Goal: Task Accomplishment & Management: Complete application form

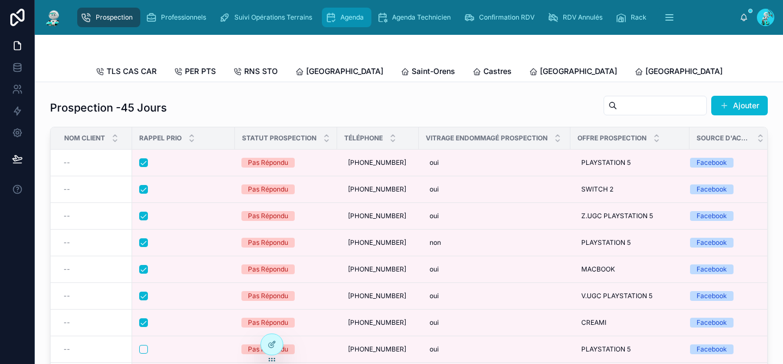
click at [356, 23] on div "Agenda" at bounding box center [346, 17] width 43 height 17
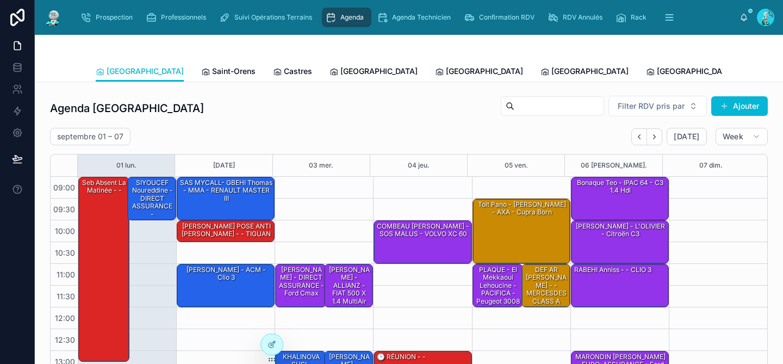
scroll to position [171, 0]
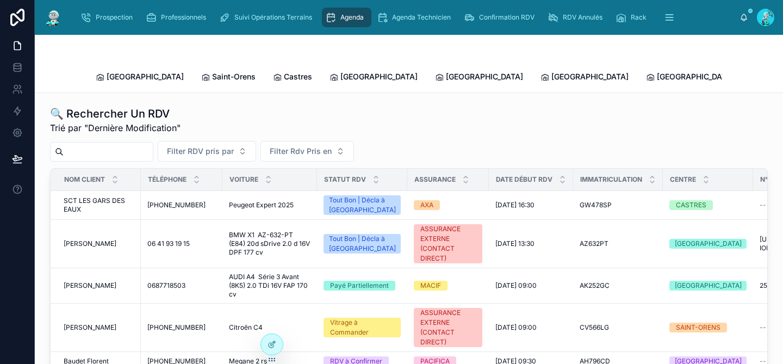
click at [119, 144] on input "text" at bounding box center [108, 151] width 89 height 15
paste input "*******"
type input "*******"
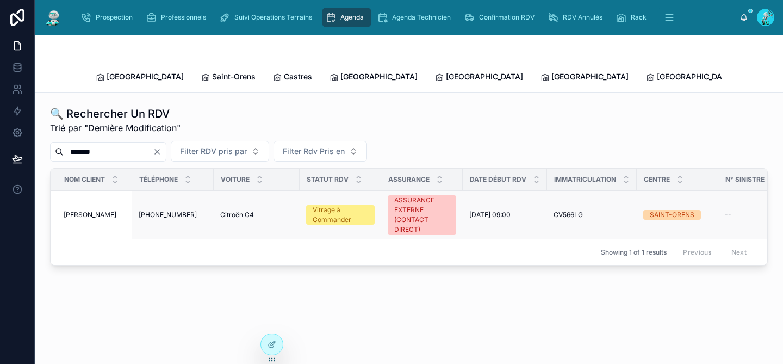
click at [248, 211] on span "Citroën C4" at bounding box center [237, 215] width 34 height 9
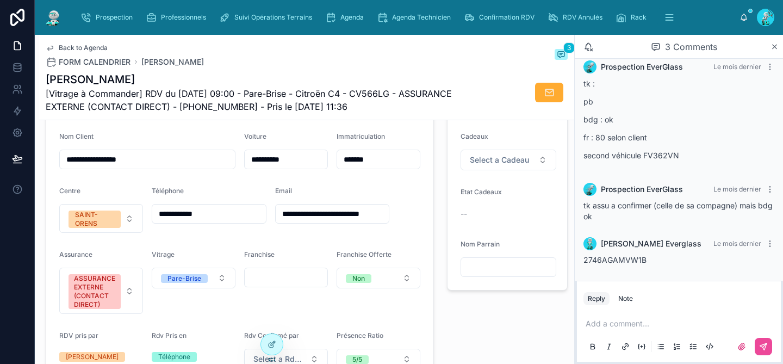
scroll to position [288, 0]
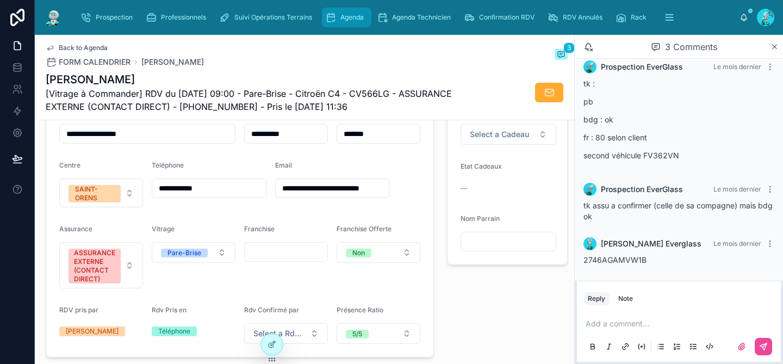
click at [349, 16] on span "Agenda" at bounding box center [352, 17] width 23 height 9
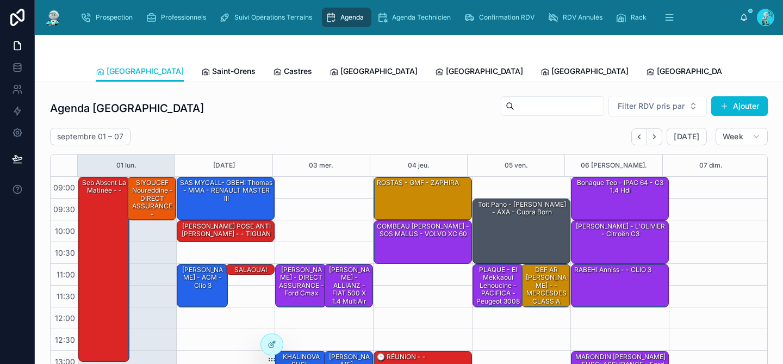
scroll to position [171, 0]
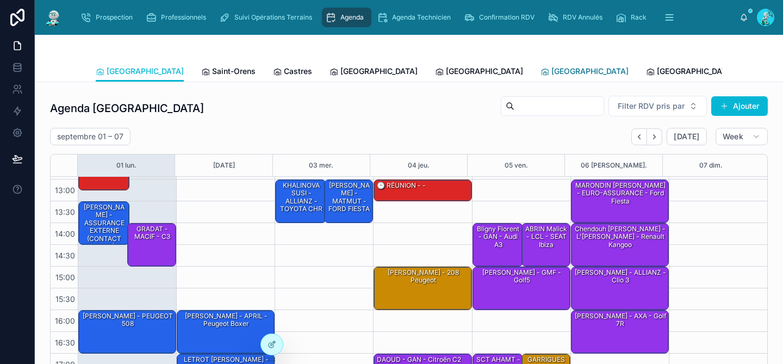
click at [552, 71] on span "[GEOGRAPHIC_DATA]" at bounding box center [590, 71] width 77 height 11
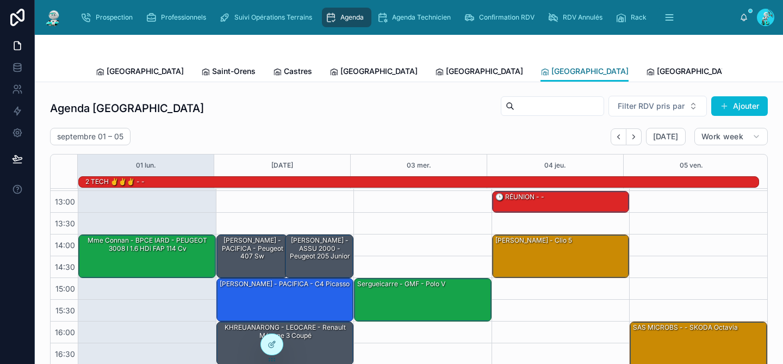
scroll to position [184, 0]
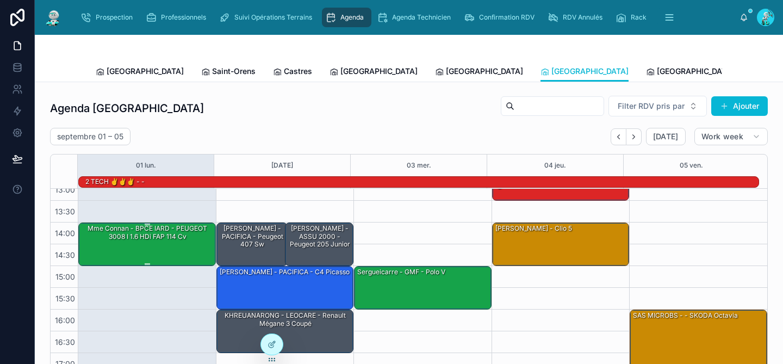
click at [166, 244] on div "Mme Connan - BPCE IARD - PEUGEOT 3008 I 1.6 HDi FAP 114 cv" at bounding box center [148, 243] width 134 height 41
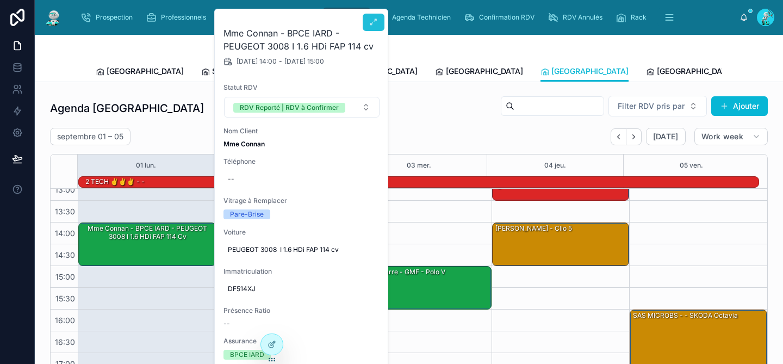
click at [367, 24] on button at bounding box center [374, 22] width 22 height 17
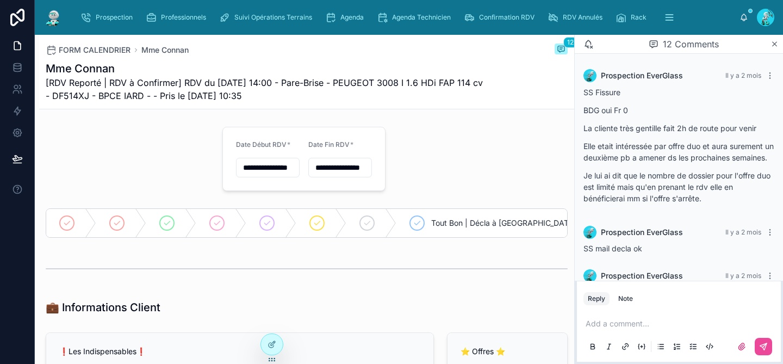
scroll to position [519, 0]
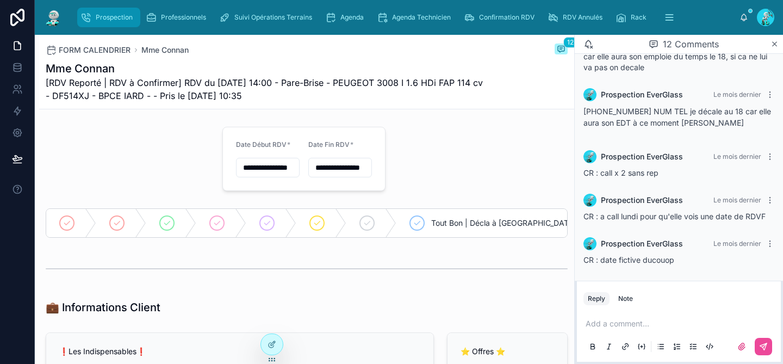
click at [107, 16] on span "Prospection" at bounding box center [114, 17] width 37 height 9
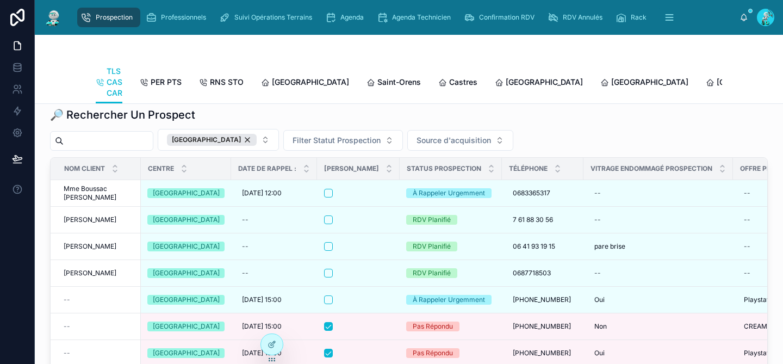
scroll to position [1332, 0]
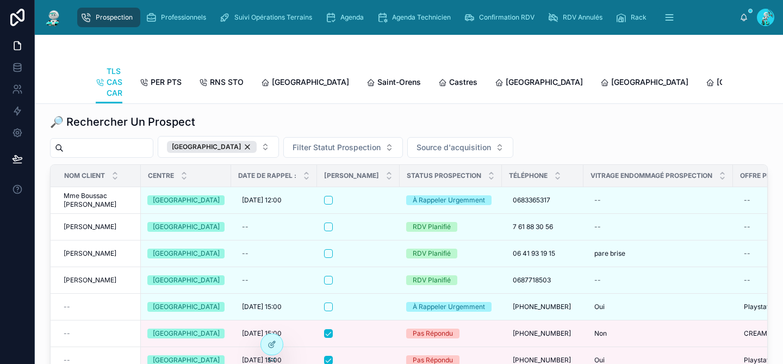
click at [101, 156] on input "text" at bounding box center [108, 147] width 89 height 15
paste input "*******"
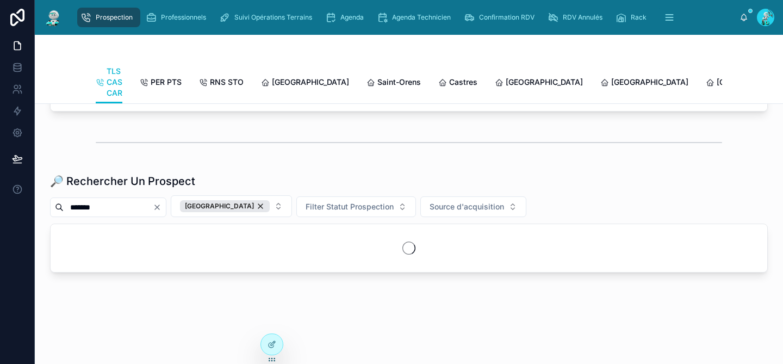
scroll to position [1332, 0]
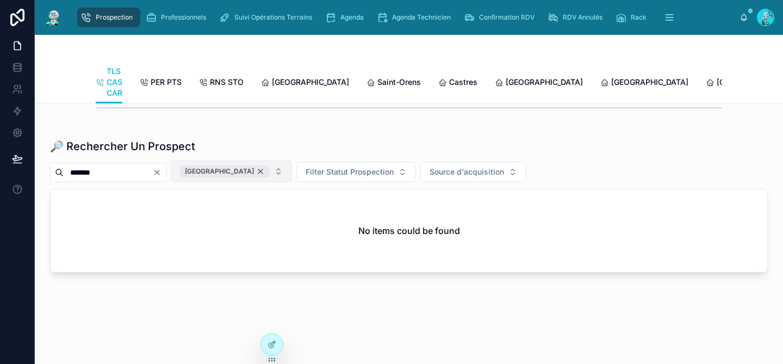
click at [240, 171] on div "[GEOGRAPHIC_DATA]" at bounding box center [225, 171] width 90 height 12
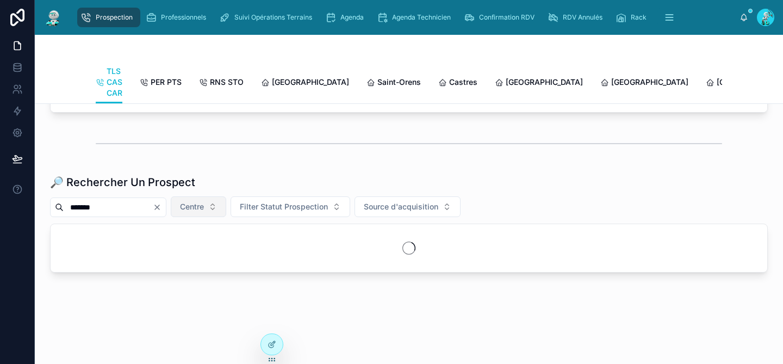
scroll to position [1331, 0]
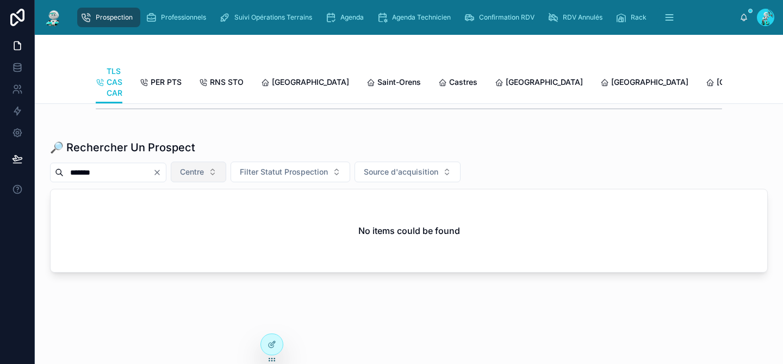
drag, startPoint x: 122, startPoint y: 173, endPoint x: 73, endPoint y: 165, distance: 49.6
click at [73, 165] on input "*******" at bounding box center [108, 172] width 89 height 15
paste input "***"
type input "**********"
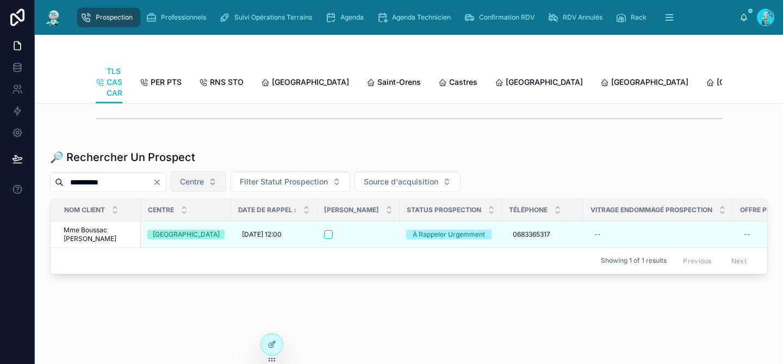
scroll to position [1331, 0]
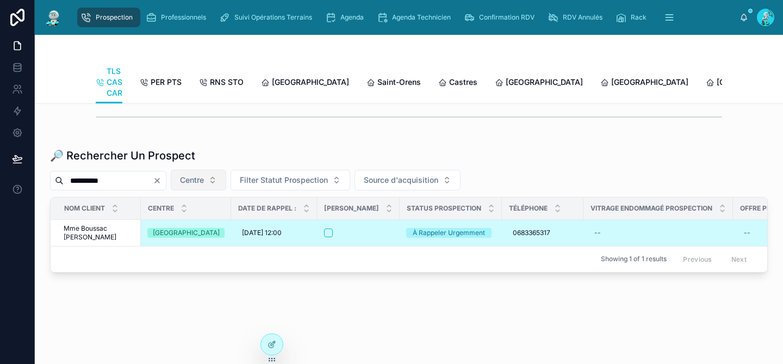
click at [207, 228] on div "[GEOGRAPHIC_DATA]" at bounding box center [185, 233] width 77 height 10
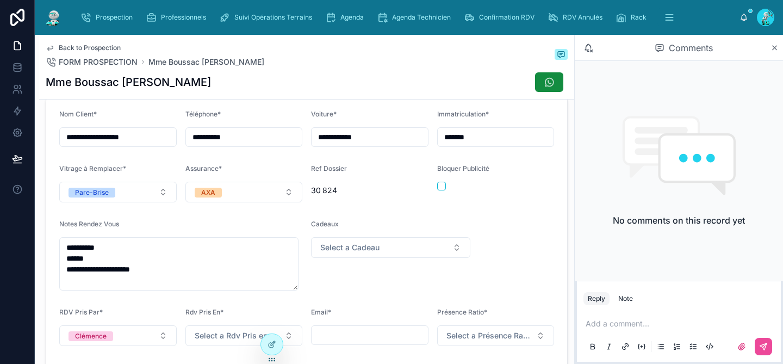
scroll to position [315, 0]
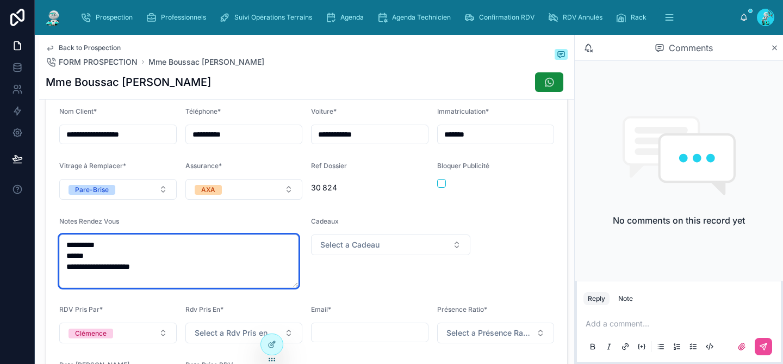
drag, startPoint x: 163, startPoint y: 272, endPoint x: 48, endPoint y: 275, distance: 114.8
click at [48, 275] on form "**********" at bounding box center [306, 252] width 521 height 317
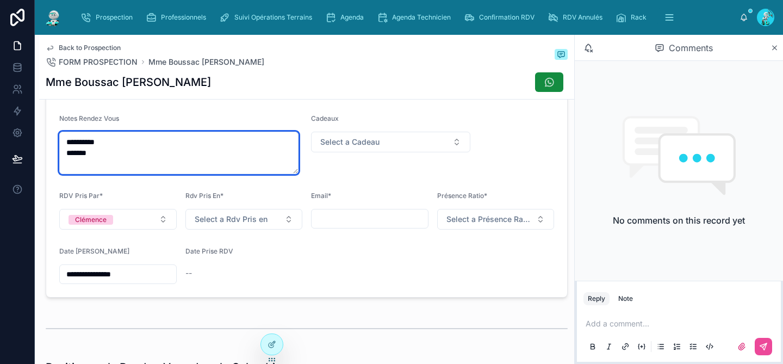
scroll to position [419, 0]
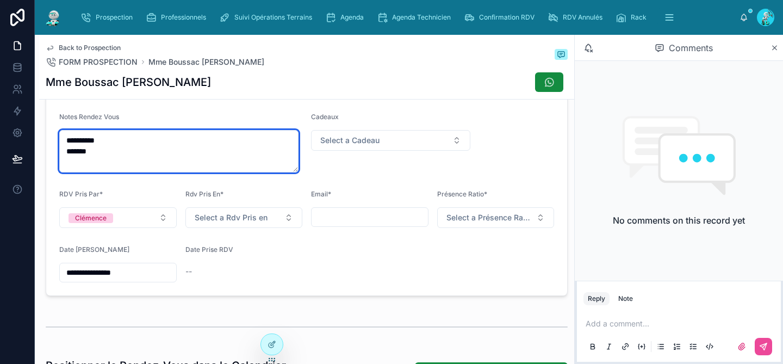
type textarea "**********"
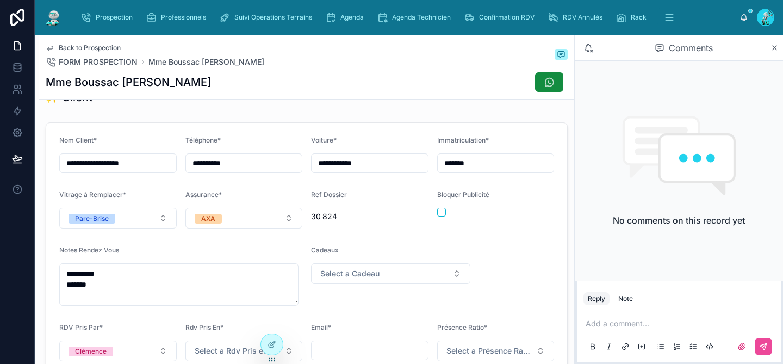
scroll to position [230, 0]
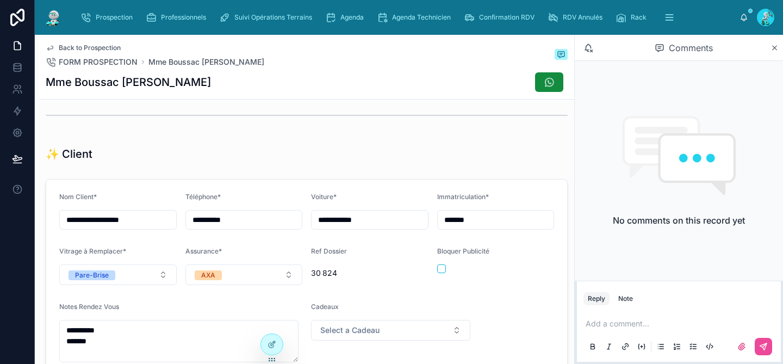
drag, startPoint x: 253, startPoint y: 226, endPoint x: 180, endPoint y: 226, distance: 73.5
click at [180, 226] on form "**********" at bounding box center [306, 333] width 521 height 306
click at [104, 45] on span "Back to Prospection" at bounding box center [90, 48] width 62 height 9
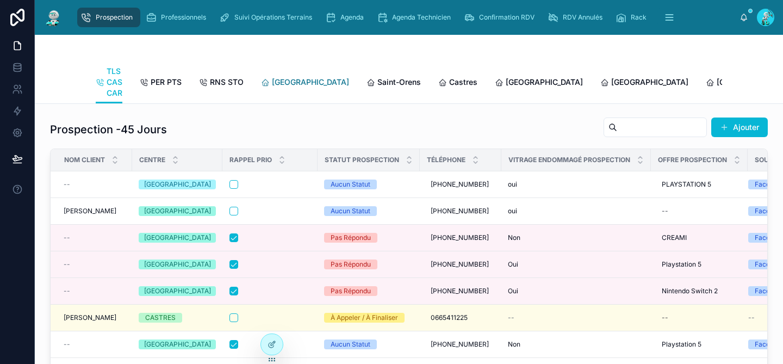
click at [287, 84] on span "[GEOGRAPHIC_DATA]" at bounding box center [310, 82] width 77 height 11
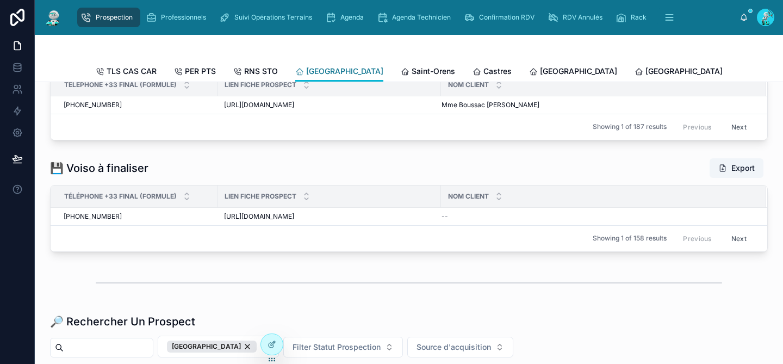
scroll to position [1322, 0]
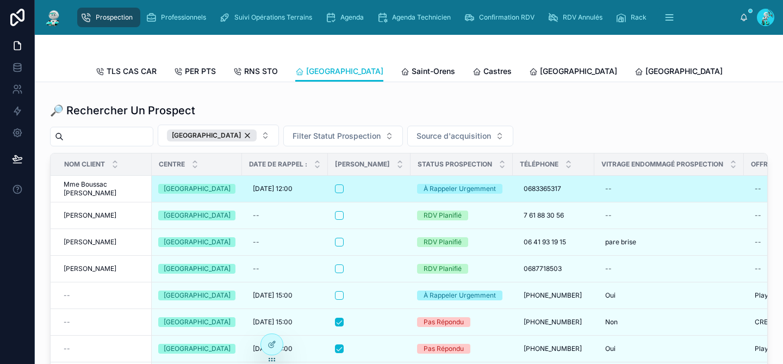
click at [101, 198] on span "Mme Boussac [PERSON_NAME]" at bounding box center [105, 188] width 82 height 17
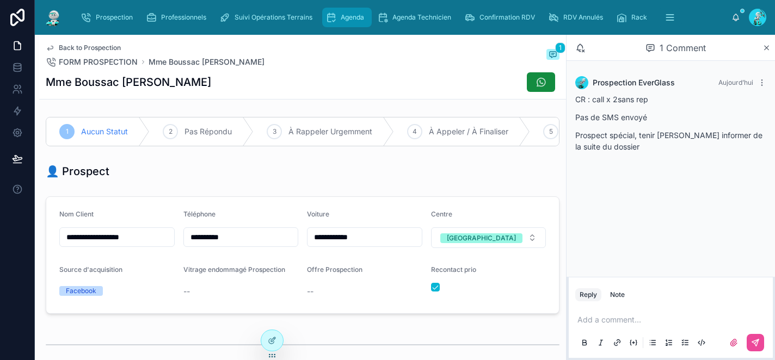
click at [364, 18] on span "Agenda" at bounding box center [352, 17] width 23 height 9
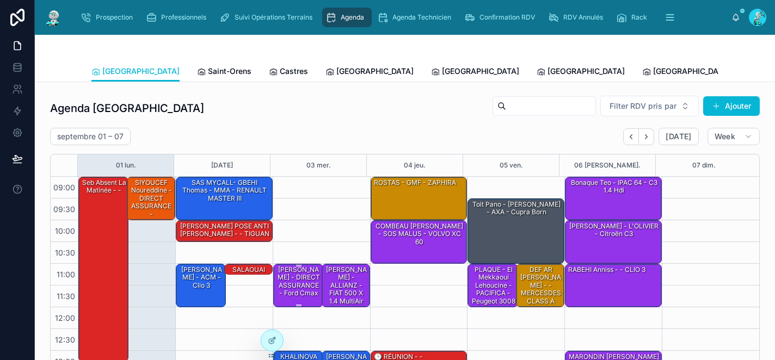
click at [300, 291] on div "[PERSON_NAME] - DIRECT ASSURANCE - ford cmax" at bounding box center [298, 282] width 47 height 34
click at [296, 290] on div "[PERSON_NAME] - DIRECT ASSURANCE - ford cmax" at bounding box center [298, 282] width 47 height 34
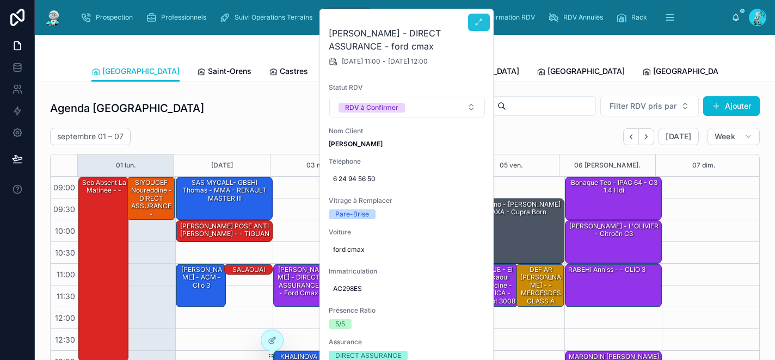
click at [477, 22] on icon at bounding box center [478, 22] width 9 height 9
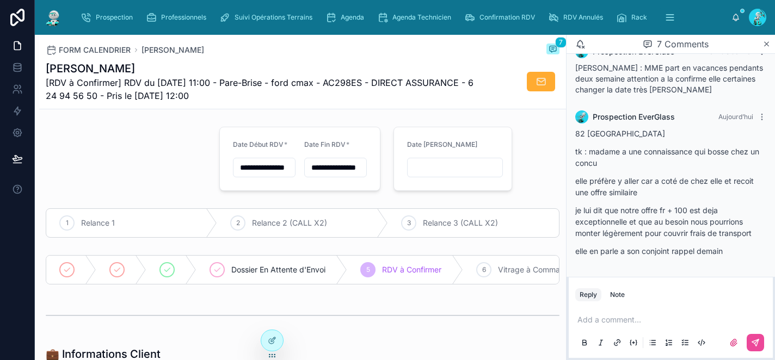
scroll to position [406, 0]
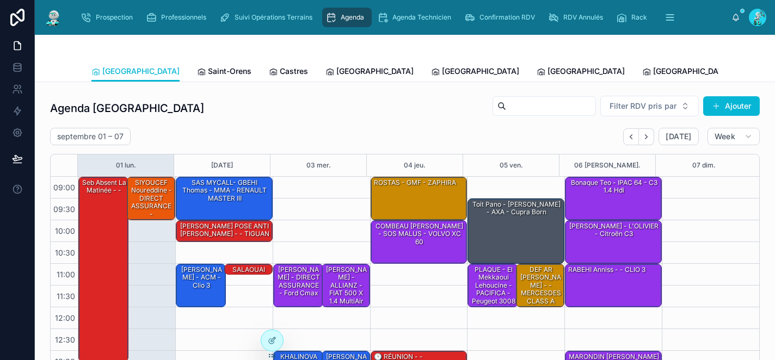
scroll to position [175, 0]
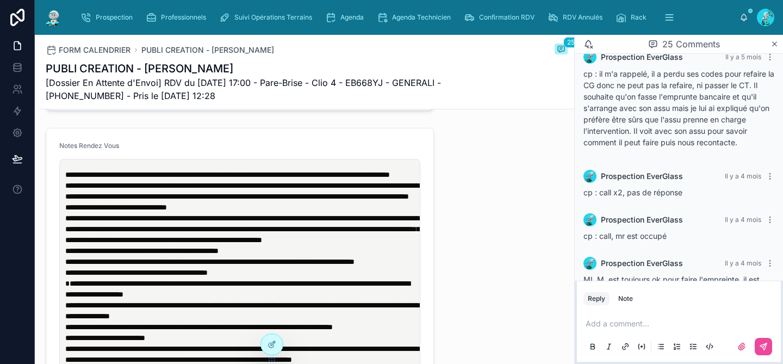
scroll to position [851, 0]
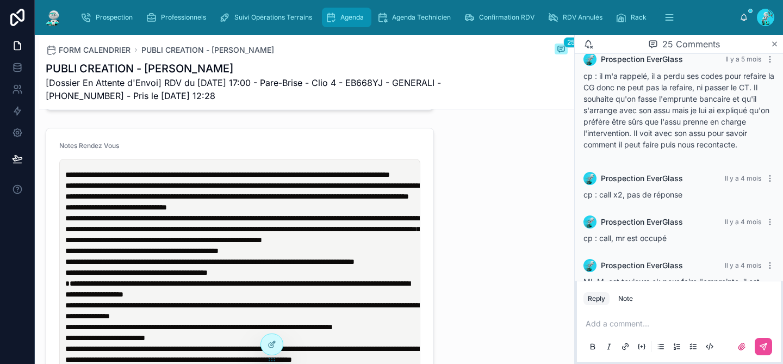
type input "**********"
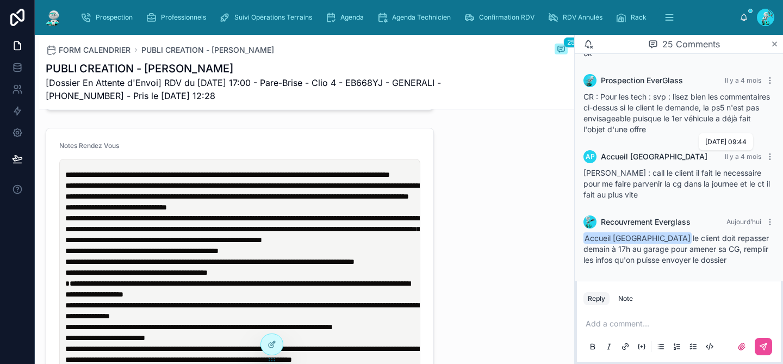
scroll to position [1168, 0]
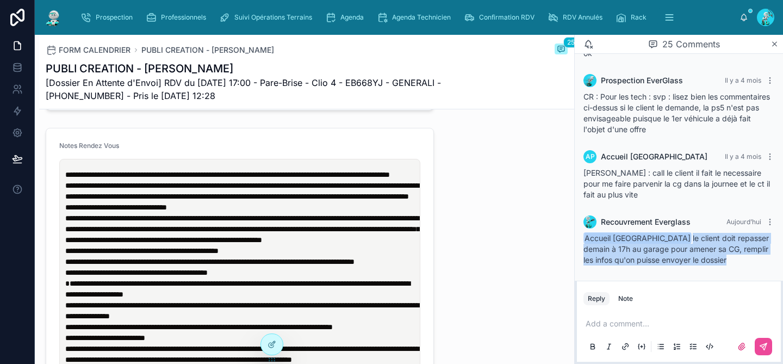
drag, startPoint x: 729, startPoint y: 266, endPoint x: 579, endPoint y: 234, distance: 153.6
click at [579, 234] on div "Recouvrement Everglass Aujourd’hui Accueil Perpignan le client doit repasser de…" at bounding box center [679, 240] width 204 height 63
copy span "Accueil Perpignan le client doit repasser demain à 17h au garage pour amener sa…"
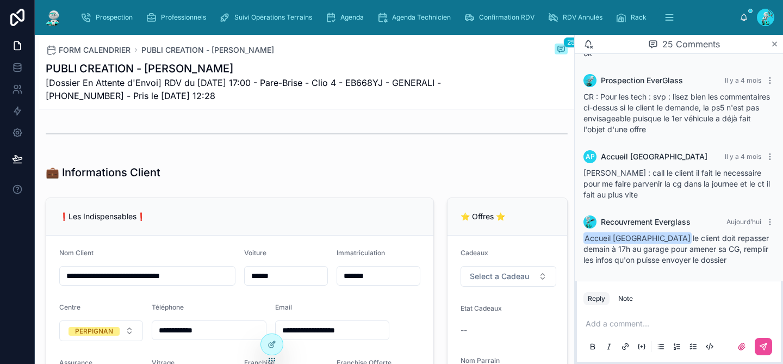
scroll to position [400, 0]
